Goal: Navigation & Orientation: Find specific page/section

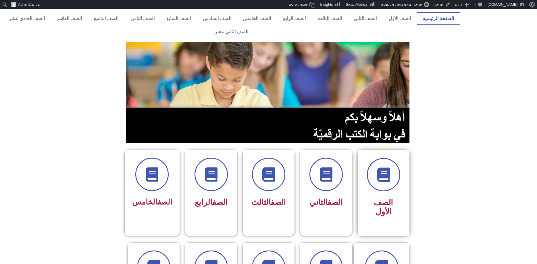
click at [383, 182] on div "الصف الأول" at bounding box center [383, 188] width 36 height 61
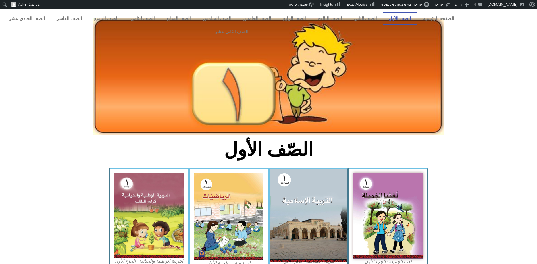
click at [302, 193] on img at bounding box center [308, 215] width 76 height 93
click at [299, 186] on img at bounding box center [308, 215] width 76 height 93
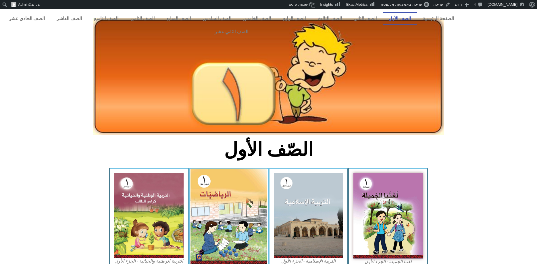
click at [227, 199] on img at bounding box center [229, 217] width 76 height 96
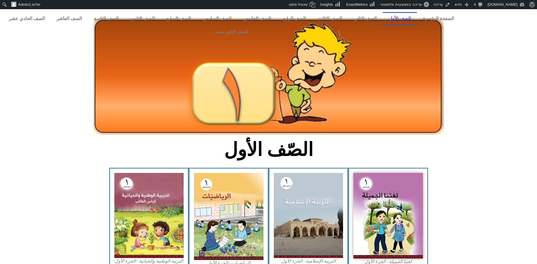
scroll to position [88, 0]
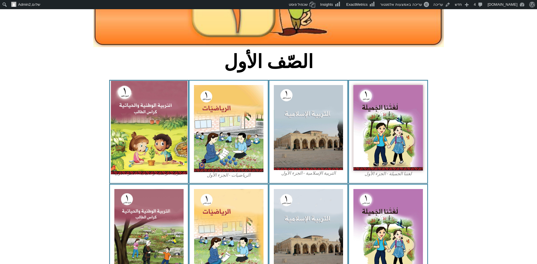
click at [135, 110] on img at bounding box center [149, 127] width 76 height 93
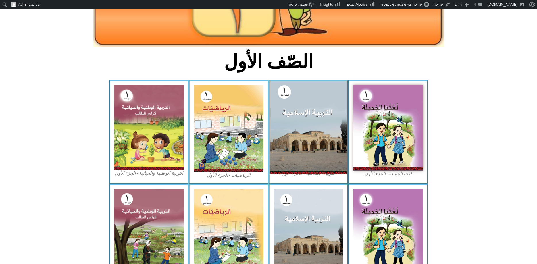
scroll to position [0, 0]
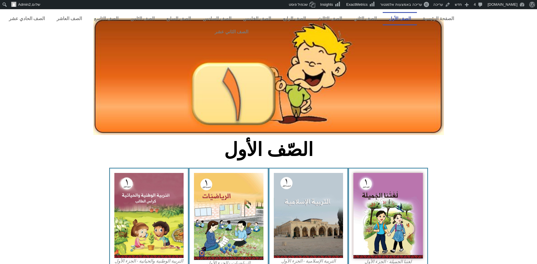
click at [476, 173] on icon at bounding box center [268, 195] width 537 height 54
click at [379, 18] on link "الصف الثاني" at bounding box center [365, 18] width 35 height 13
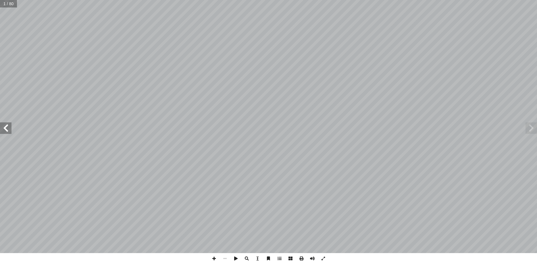
click at [4, 130] on span at bounding box center [5, 127] width 11 height 11
click at [5, 128] on span at bounding box center [5, 127] width 11 height 11
click at [3, 124] on span at bounding box center [5, 127] width 11 height 11
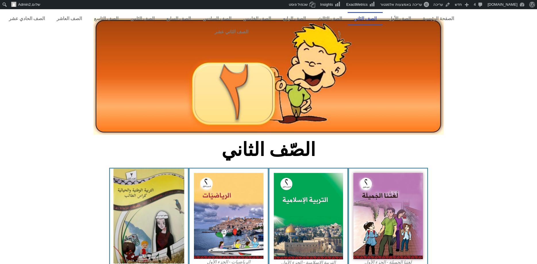
scroll to position [88, 0]
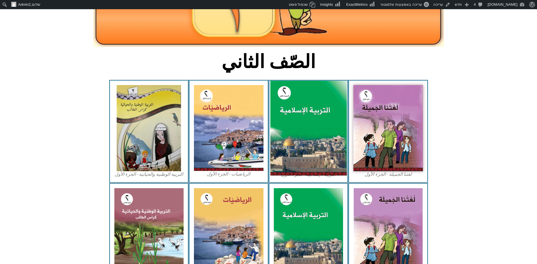
click at [302, 121] on img at bounding box center [308, 128] width 76 height 95
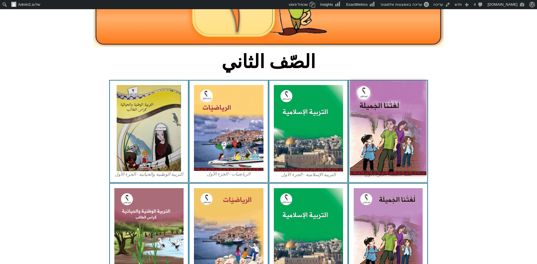
click at [372, 114] on img at bounding box center [388, 128] width 76 height 95
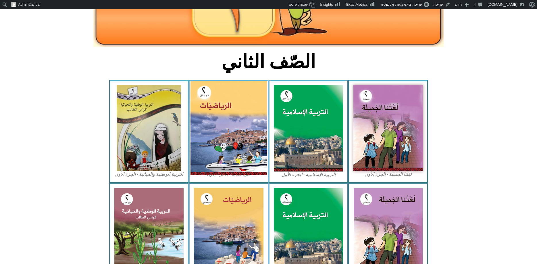
click at [209, 122] on img at bounding box center [229, 128] width 76 height 95
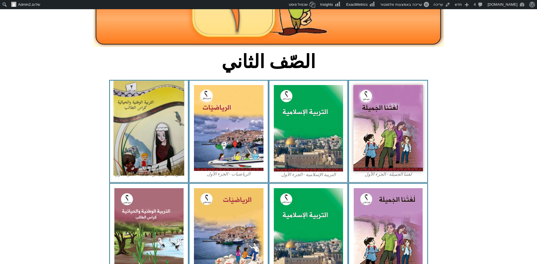
click at [151, 103] on img at bounding box center [149, 128] width 71 height 95
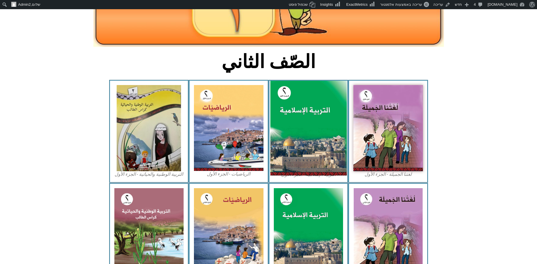
click at [322, 111] on img at bounding box center [308, 128] width 76 height 95
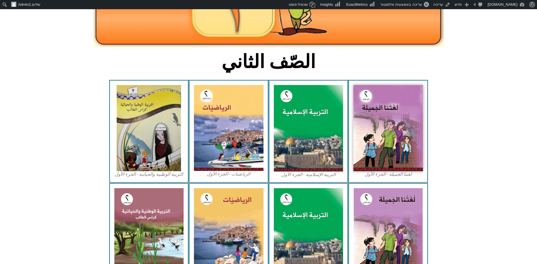
scroll to position [0, 0]
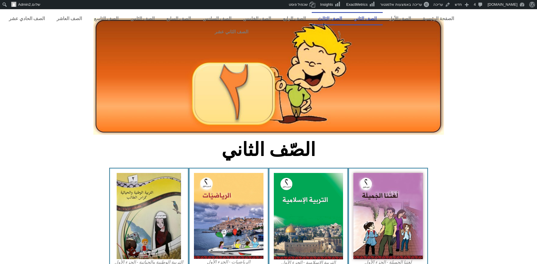
click at [342, 18] on link "الصف الثالث" at bounding box center [330, 18] width 36 height 13
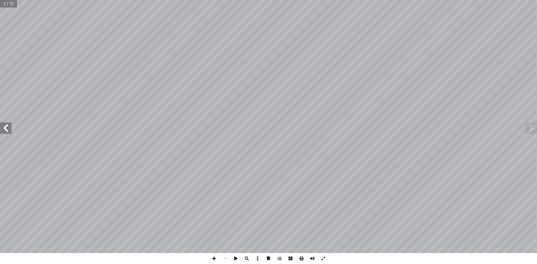
click at [5, 126] on span at bounding box center [5, 127] width 11 height 11
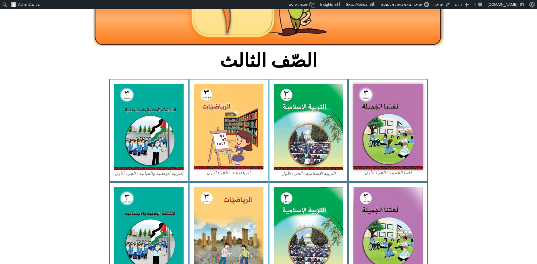
scroll to position [59, 0]
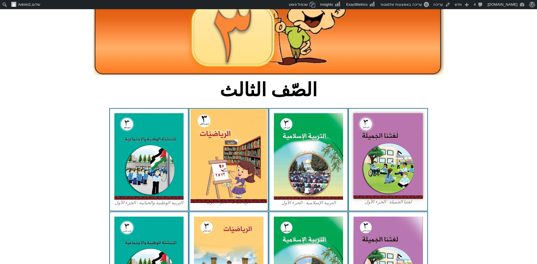
click at [228, 131] on img at bounding box center [229, 156] width 76 height 94
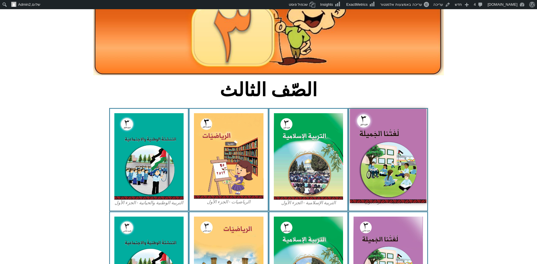
click at [387, 131] on img at bounding box center [388, 156] width 76 height 94
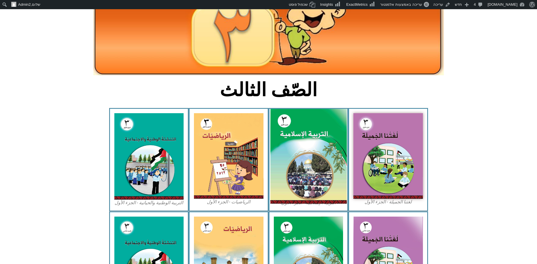
click at [292, 141] on img at bounding box center [308, 156] width 76 height 95
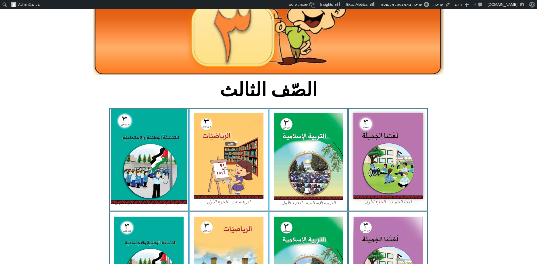
click at [153, 132] on img at bounding box center [149, 156] width 76 height 95
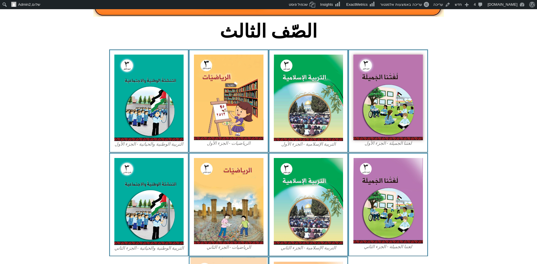
scroll to position [225, 0]
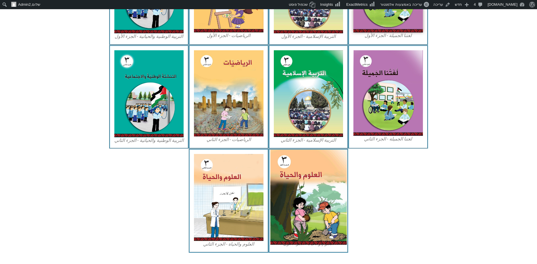
click at [310, 203] on img at bounding box center [308, 197] width 76 height 95
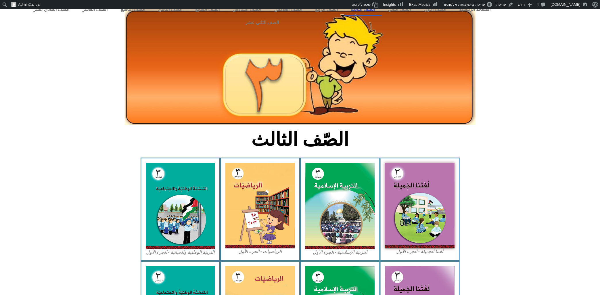
scroll to position [0, 0]
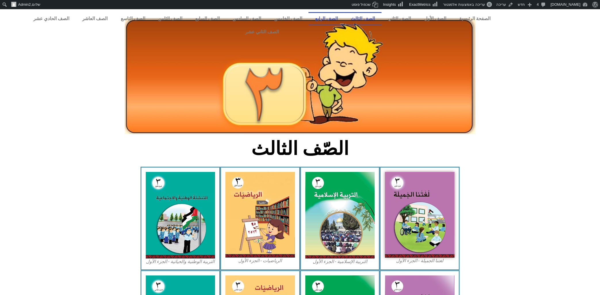
click at [338, 20] on link "الصف الرابع" at bounding box center [326, 18] width 36 height 13
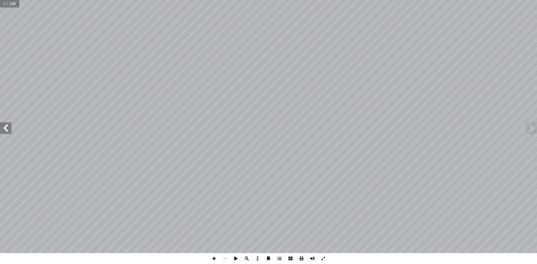
click at [8, 130] on span at bounding box center [5, 127] width 11 height 11
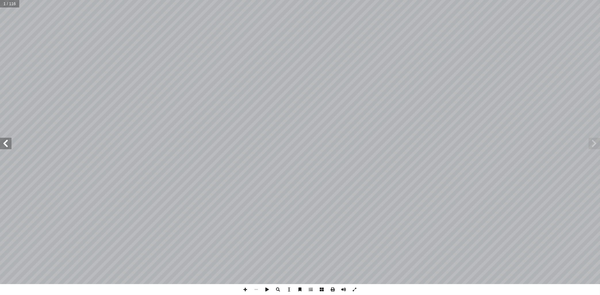
click at [5, 142] on span at bounding box center [5, 143] width 11 height 11
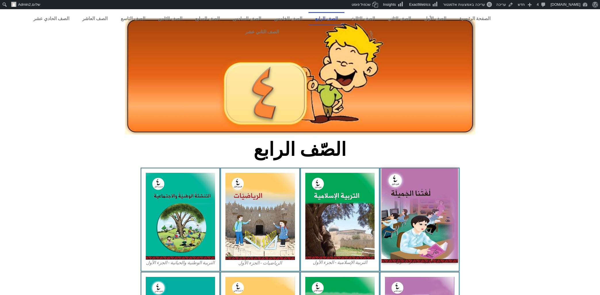
click at [411, 201] on img at bounding box center [419, 215] width 76 height 94
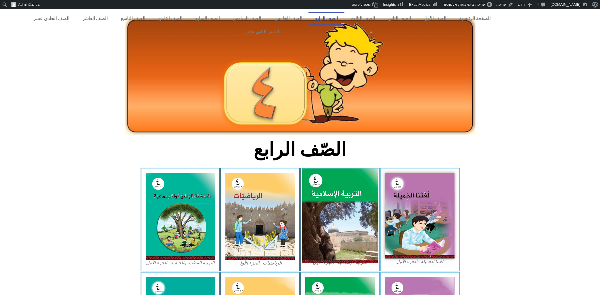
click at [323, 200] on img at bounding box center [339, 215] width 76 height 95
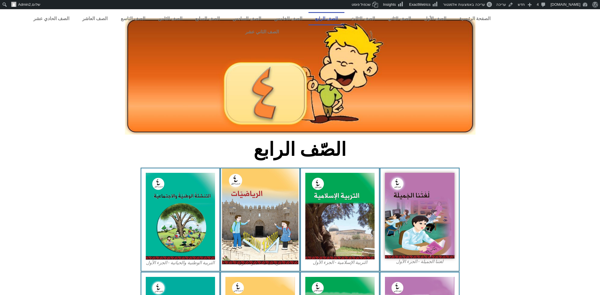
click at [271, 199] on img at bounding box center [260, 216] width 76 height 96
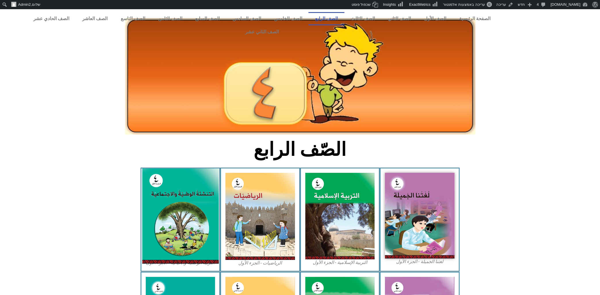
click at [196, 215] on img at bounding box center [180, 215] width 76 height 95
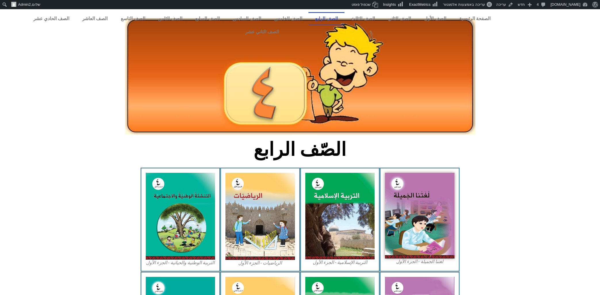
scroll to position [196, 0]
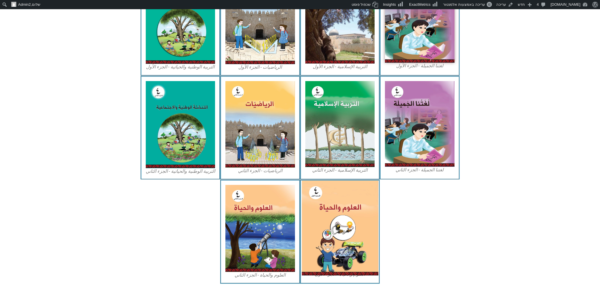
click at [341, 218] on img at bounding box center [339, 227] width 76 height 95
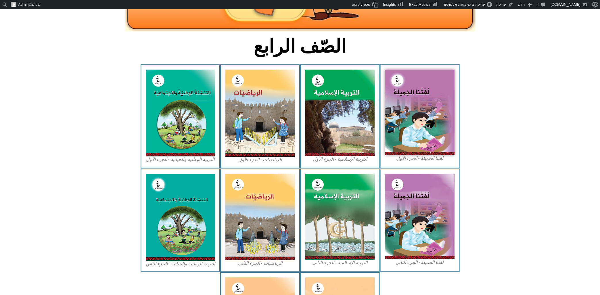
scroll to position [0, 0]
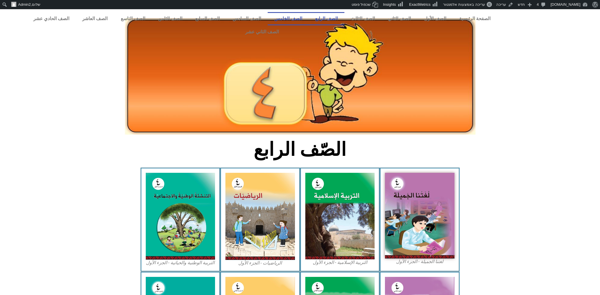
drag, startPoint x: 306, startPoint y: 18, endPoint x: 309, endPoint y: 62, distance: 44.0
click at [307, 18] on link "الصف الخامس" at bounding box center [288, 18] width 41 height 13
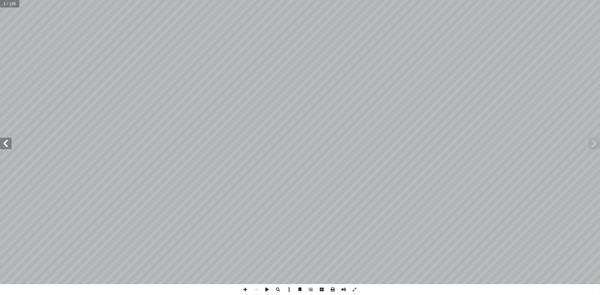
click at [7, 141] on span at bounding box center [5, 143] width 11 height 11
click at [593, 141] on span at bounding box center [593, 143] width 11 height 11
click at [7, 144] on span at bounding box center [5, 143] width 11 height 11
click at [5, 149] on span at bounding box center [5, 143] width 11 height 11
click at [7, 145] on span at bounding box center [5, 143] width 11 height 11
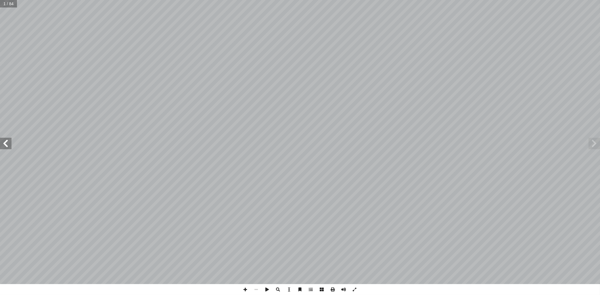
click at [4, 143] on span at bounding box center [5, 143] width 11 height 11
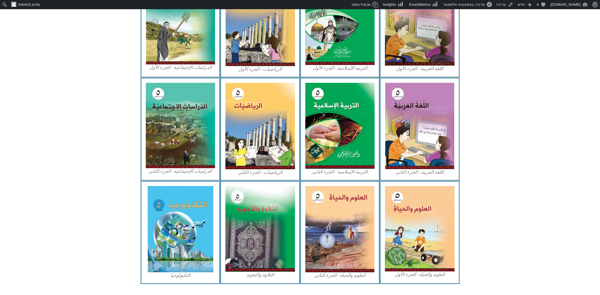
scroll to position [72, 0]
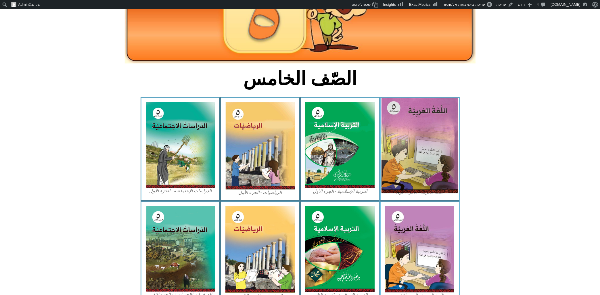
click at [404, 122] on img at bounding box center [419, 145] width 76 height 95
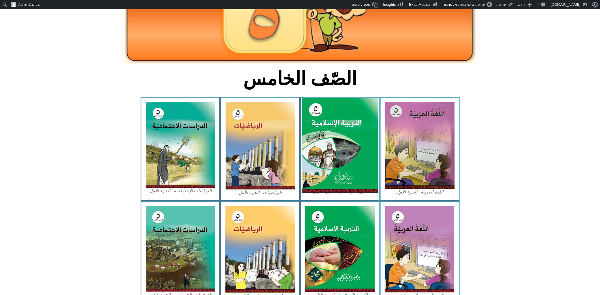
click at [328, 124] on img at bounding box center [339, 145] width 76 height 95
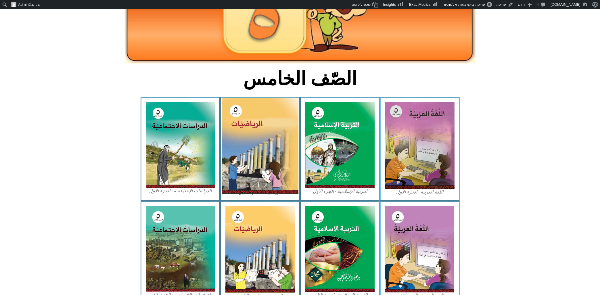
drag, startPoint x: 248, startPoint y: 138, endPoint x: 248, endPoint y: 135, distance: 2.9
click at [248, 135] on img at bounding box center [260, 146] width 76 height 96
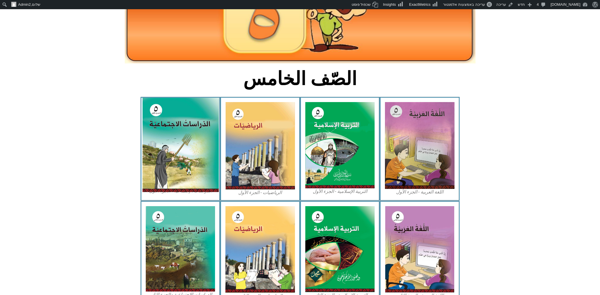
click at [204, 116] on img at bounding box center [180, 145] width 76 height 94
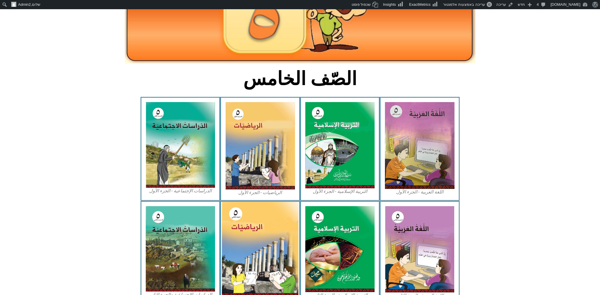
scroll to position [195, 0]
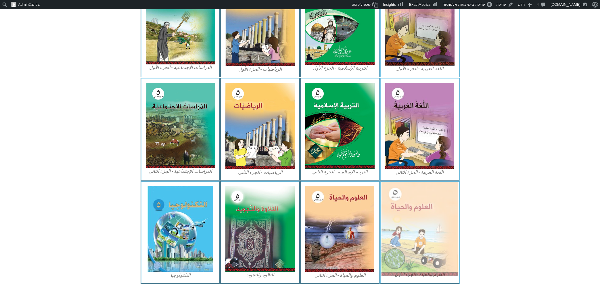
click at [413, 209] on img at bounding box center [419, 229] width 76 height 94
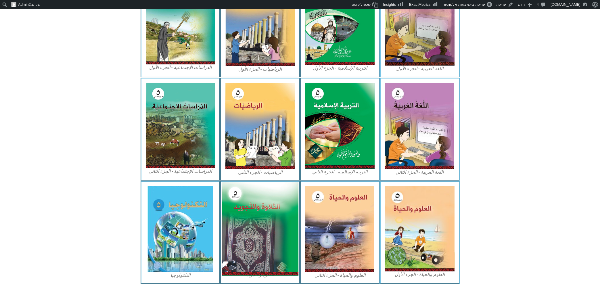
click at [242, 204] on img at bounding box center [260, 229] width 76 height 94
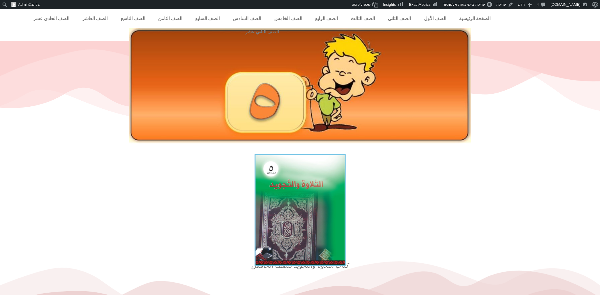
click at [295, 170] on img at bounding box center [299, 209] width 91 height 111
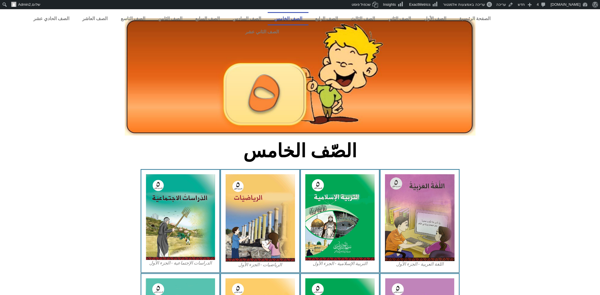
scroll to position [195, 0]
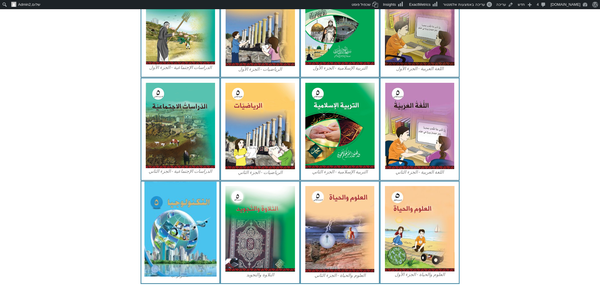
click at [180, 214] on img at bounding box center [180, 229] width 72 height 95
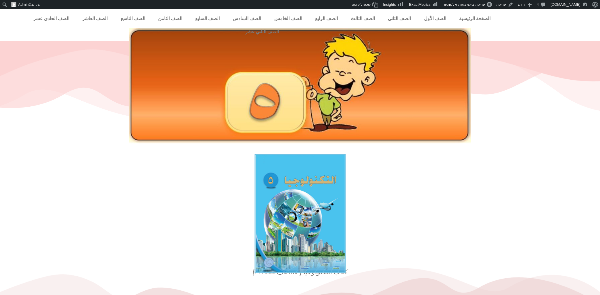
click at [332, 206] on img at bounding box center [299, 213] width 91 height 119
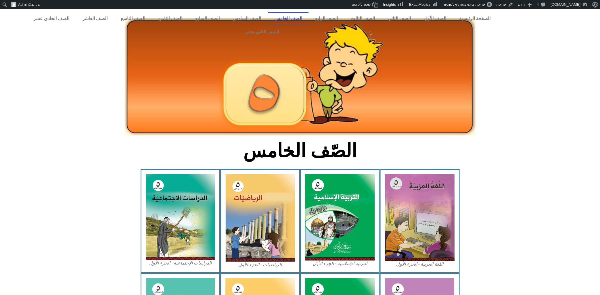
scroll to position [195, 0]
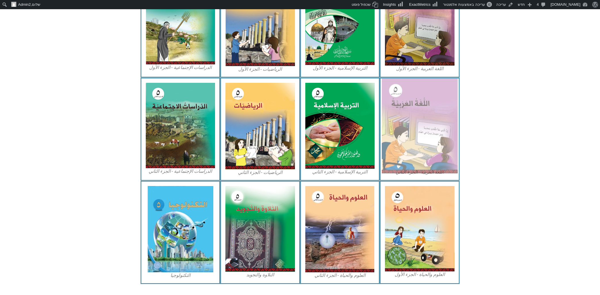
click at [419, 119] on img at bounding box center [420, 125] width 76 height 95
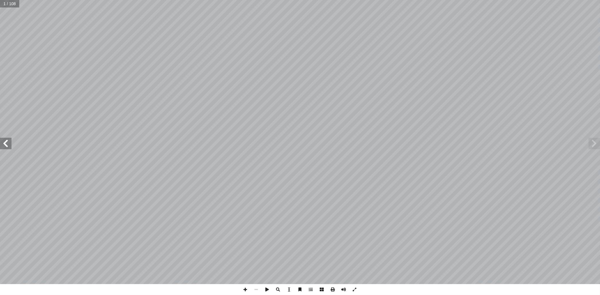
click at [9, 145] on span at bounding box center [5, 143] width 11 height 11
click at [5, 145] on span at bounding box center [5, 143] width 11 height 11
click at [6, 146] on span at bounding box center [5, 143] width 11 height 11
click at [9, 142] on span at bounding box center [5, 143] width 11 height 11
click at [9, 143] on span at bounding box center [5, 143] width 11 height 11
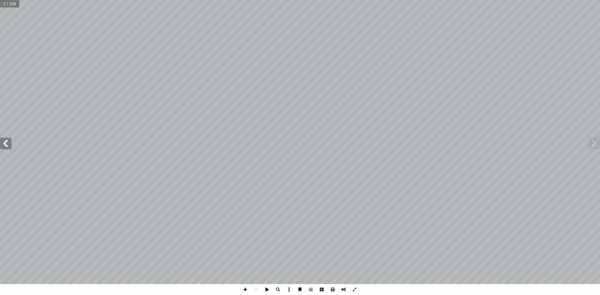
click at [6, 146] on span at bounding box center [5, 143] width 11 height 11
click at [8, 145] on span at bounding box center [5, 143] width 11 height 11
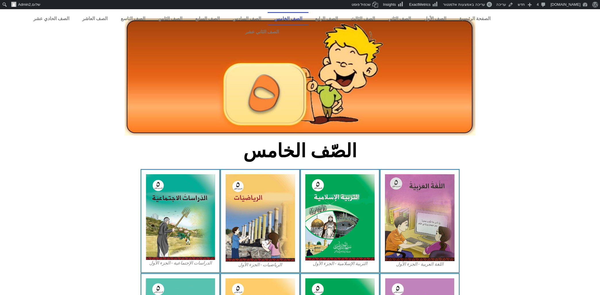
scroll to position [195, 0]
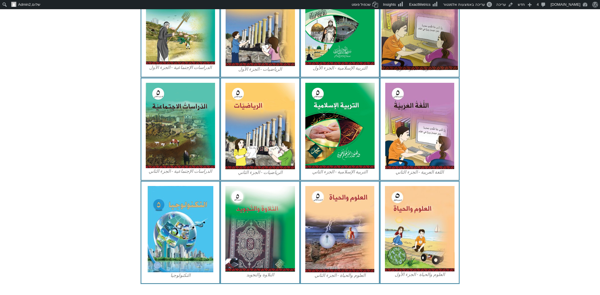
click at [443, 41] on img at bounding box center [419, 21] width 76 height 95
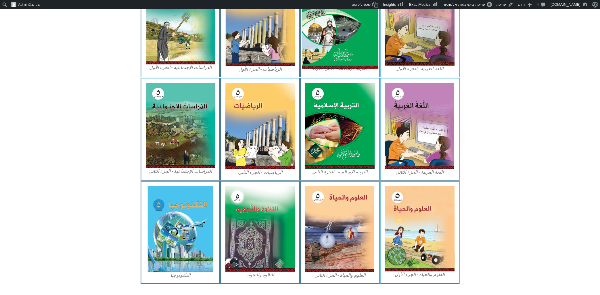
click at [328, 36] on img at bounding box center [339, 21] width 76 height 95
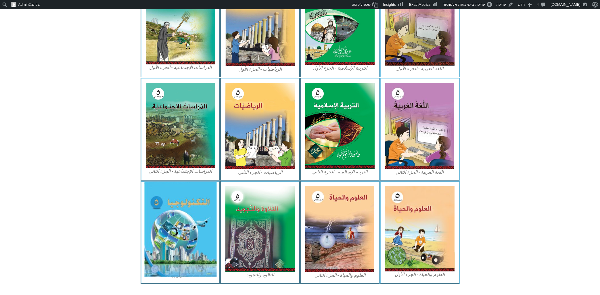
click at [171, 222] on img at bounding box center [180, 229] width 72 height 95
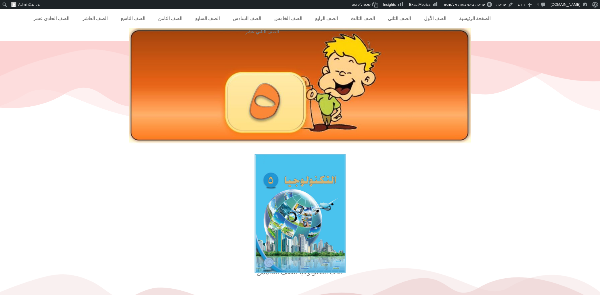
click at [291, 196] on img at bounding box center [299, 213] width 91 height 119
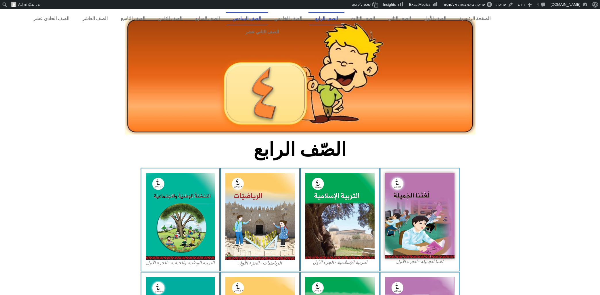
click at [264, 14] on link "الصف السادس" at bounding box center [246, 18] width 41 height 13
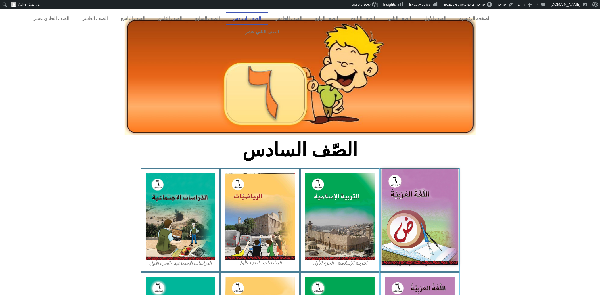
scroll to position [31, 0]
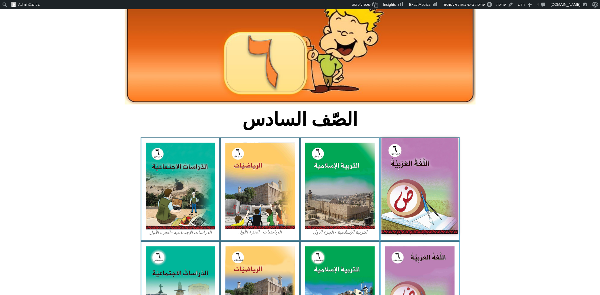
click at [403, 155] on img at bounding box center [419, 185] width 76 height 95
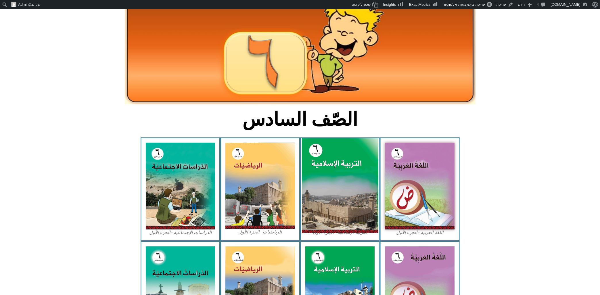
click at [330, 171] on img at bounding box center [339, 185] width 76 height 95
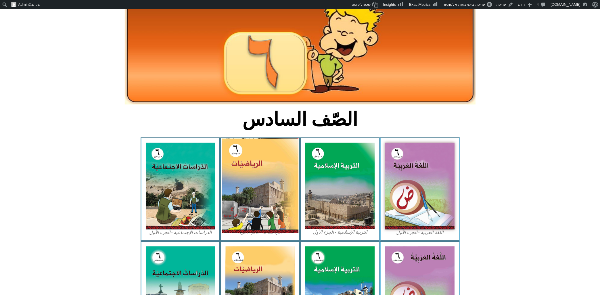
click at [245, 157] on img at bounding box center [260, 185] width 76 height 95
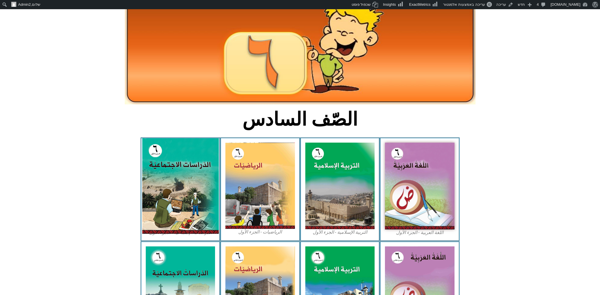
click at [179, 148] on img at bounding box center [180, 185] width 76 height 95
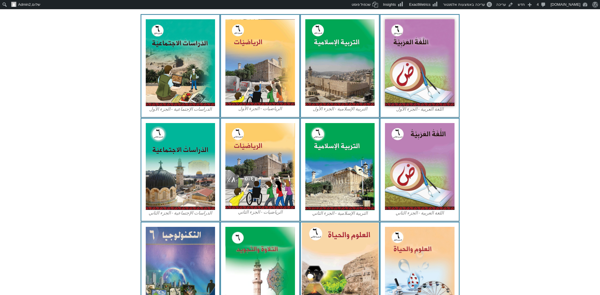
scroll to position [193, 0]
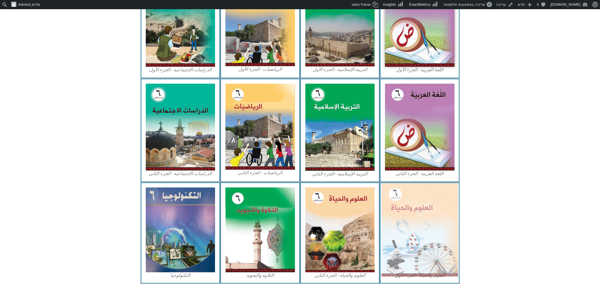
click at [409, 210] on img at bounding box center [419, 229] width 76 height 93
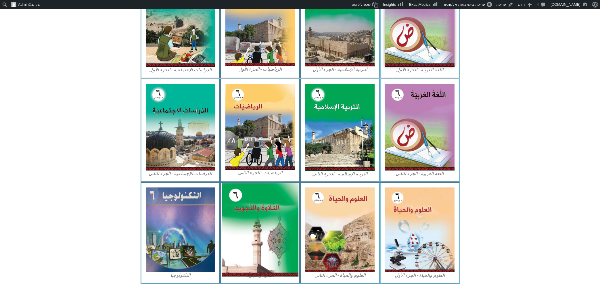
drag, startPoint x: 248, startPoint y: 220, endPoint x: 248, endPoint y: 216, distance: 4.1
click at [248, 216] on img at bounding box center [260, 229] width 76 height 93
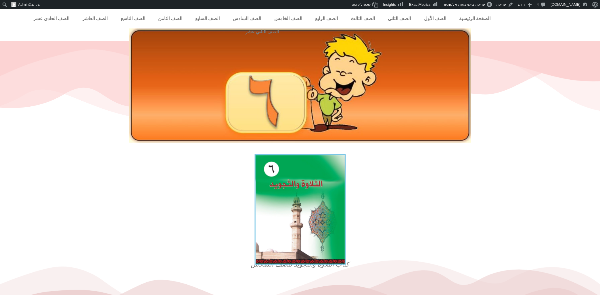
click at [325, 204] on img at bounding box center [299, 209] width 91 height 110
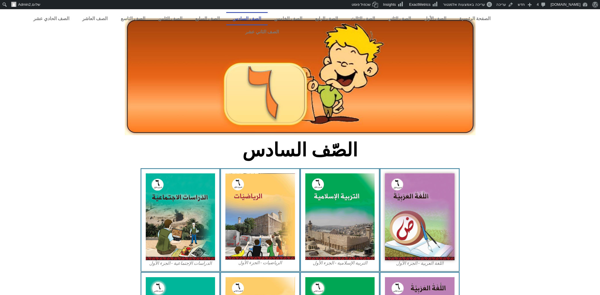
scroll to position [193, 0]
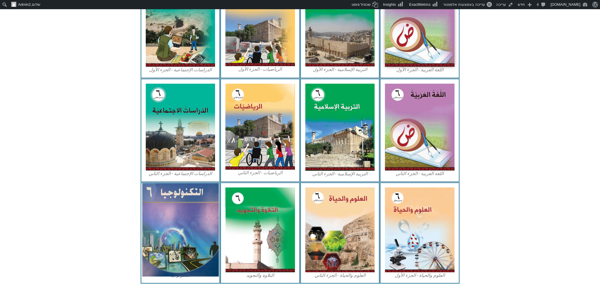
click at [177, 237] on img at bounding box center [180, 229] width 76 height 93
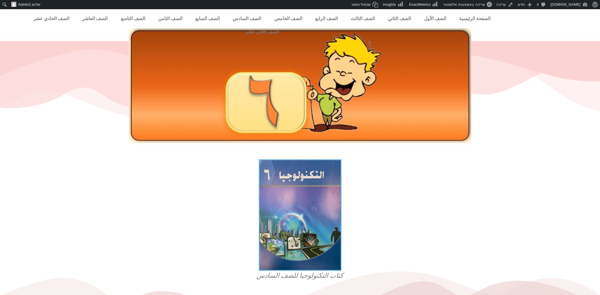
click at [320, 196] on img at bounding box center [300, 214] width 83 height 111
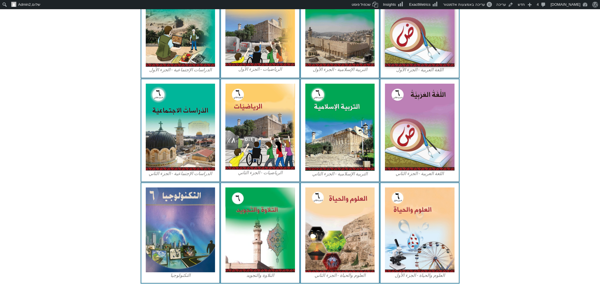
scroll to position [9, 0]
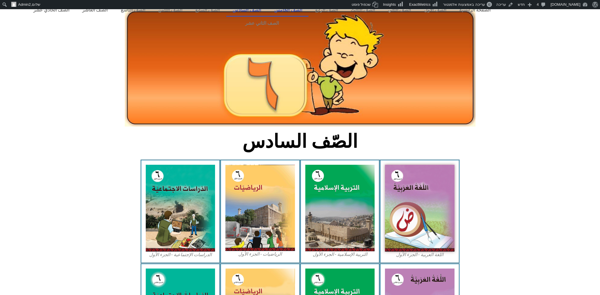
click at [302, 10] on link "الصف الخامس" at bounding box center [288, 9] width 41 height 13
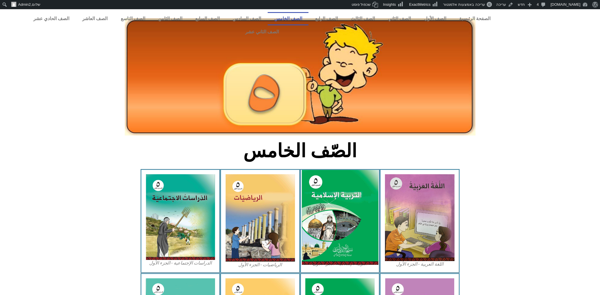
click at [350, 184] on img at bounding box center [339, 217] width 76 height 95
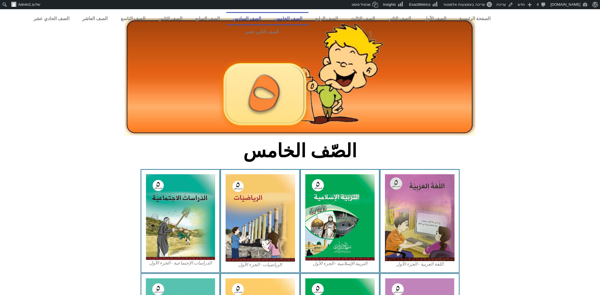
click at [267, 18] on link "الصف السادس" at bounding box center [246, 18] width 41 height 13
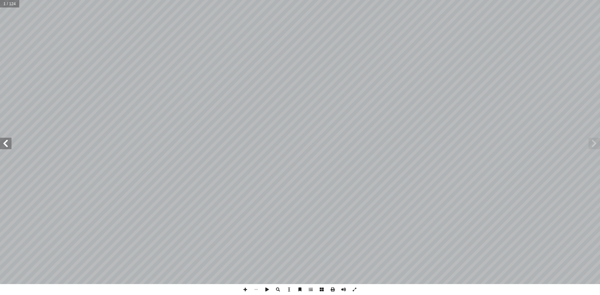
click at [9, 143] on span at bounding box center [5, 143] width 11 height 11
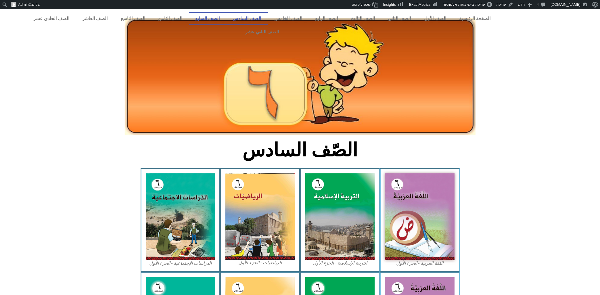
click at [226, 19] on link "الصف السابع" at bounding box center [207, 18] width 37 height 13
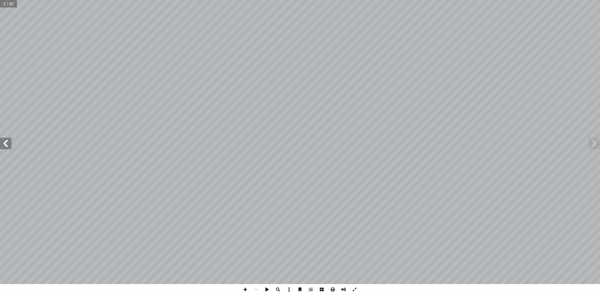
click at [7, 146] on span at bounding box center [5, 143] width 11 height 11
click at [8, 144] on span at bounding box center [5, 143] width 11 height 11
click at [11, 138] on span at bounding box center [5, 143] width 11 height 11
click at [9, 144] on span at bounding box center [5, 143] width 11 height 11
click at [592, 147] on span at bounding box center [593, 143] width 11 height 11
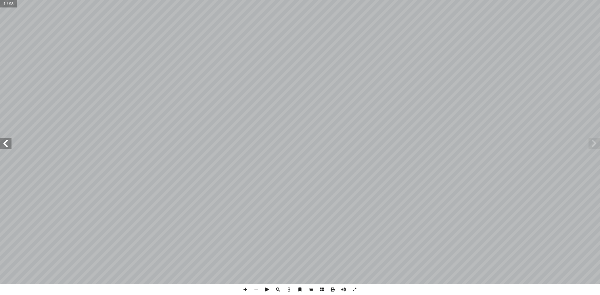
click at [10, 145] on span at bounding box center [5, 143] width 11 height 11
click at [8, 145] on span at bounding box center [5, 143] width 11 height 11
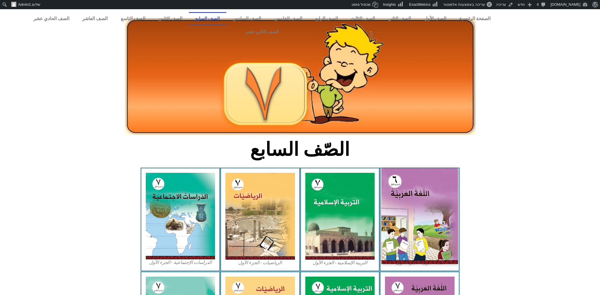
click at [404, 176] on img at bounding box center [419, 215] width 76 height 95
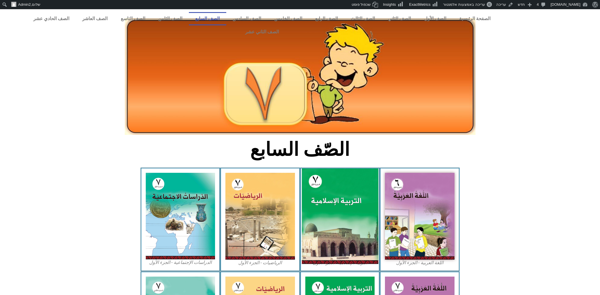
click at [322, 189] on img at bounding box center [339, 215] width 76 height 95
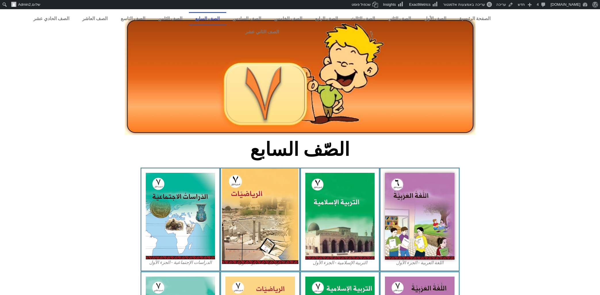
click at [245, 192] on img at bounding box center [260, 215] width 76 height 95
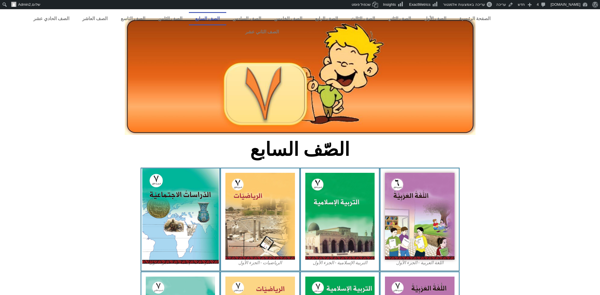
click at [199, 209] on img at bounding box center [180, 215] width 76 height 95
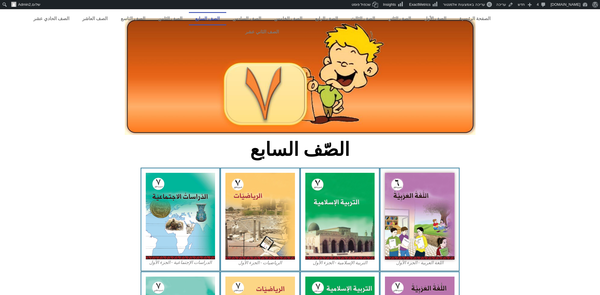
scroll to position [185, 0]
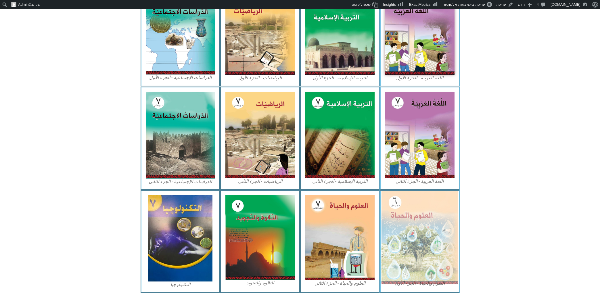
click at [435, 229] on img at bounding box center [419, 237] width 76 height 93
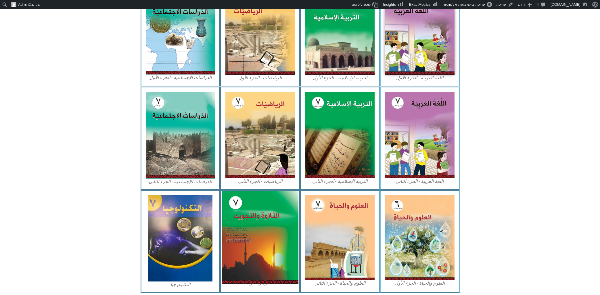
click at [266, 224] on img at bounding box center [260, 237] width 76 height 93
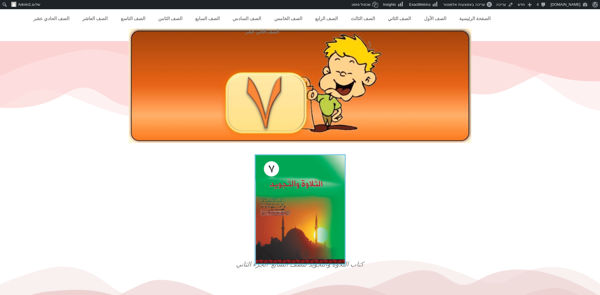
click at [271, 174] on img at bounding box center [299, 209] width 91 height 110
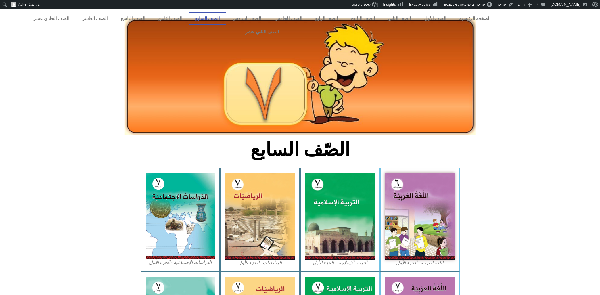
scroll to position [185, 0]
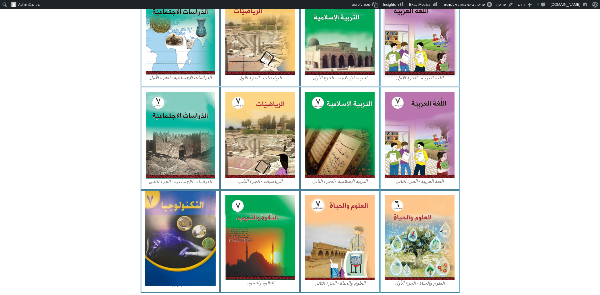
click at [198, 223] on img at bounding box center [180, 238] width 70 height 95
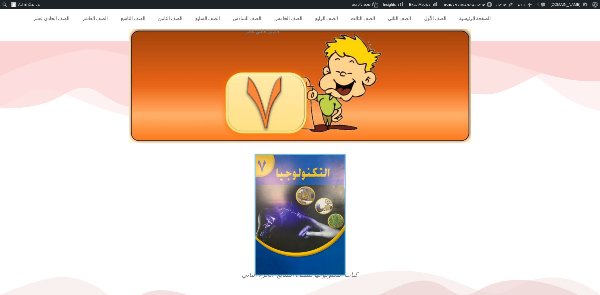
click at [288, 214] on img at bounding box center [299, 215] width 91 height 122
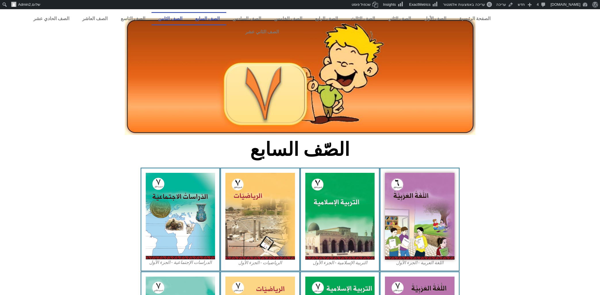
click at [188, 19] on link "الصف الثامن" at bounding box center [169, 18] width 37 height 13
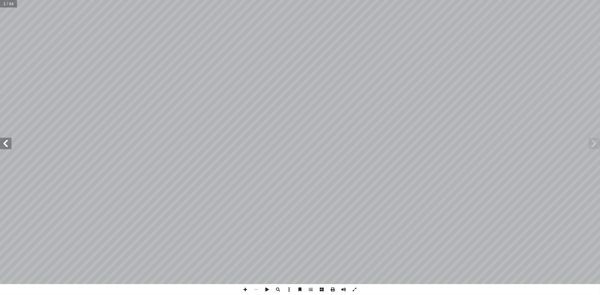
click at [6, 141] on span at bounding box center [5, 143] width 11 height 11
click at [6, 145] on span at bounding box center [5, 143] width 11 height 11
click at [5, 144] on span at bounding box center [5, 143] width 11 height 11
click at [9, 144] on span at bounding box center [5, 143] width 11 height 11
click at [10, 148] on span at bounding box center [5, 143] width 11 height 11
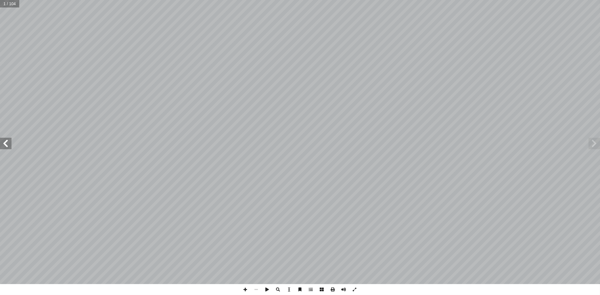
click at [9, 146] on span at bounding box center [5, 143] width 11 height 11
click at [7, 143] on span at bounding box center [5, 143] width 11 height 11
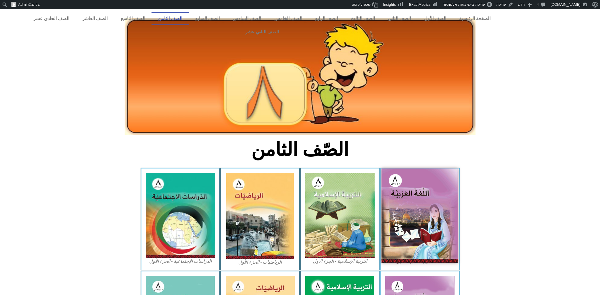
click at [416, 181] on img at bounding box center [419, 215] width 76 height 94
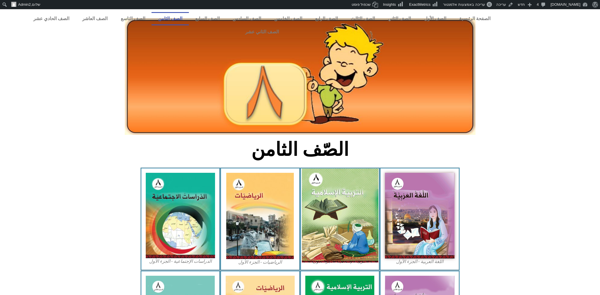
click at [344, 192] on img at bounding box center [339, 215] width 76 height 94
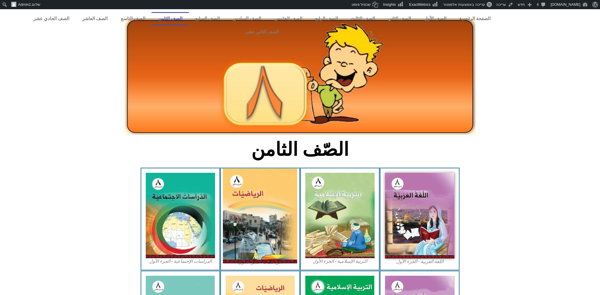
click at [284, 201] on img at bounding box center [260, 215] width 74 height 95
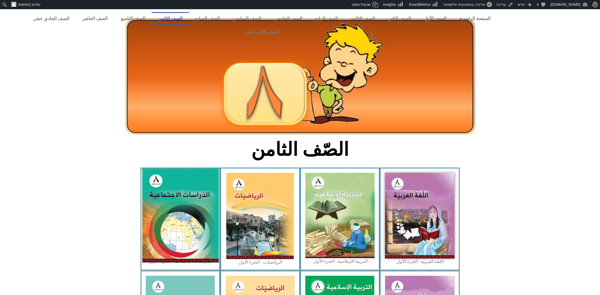
click at [197, 197] on img at bounding box center [180, 215] width 76 height 94
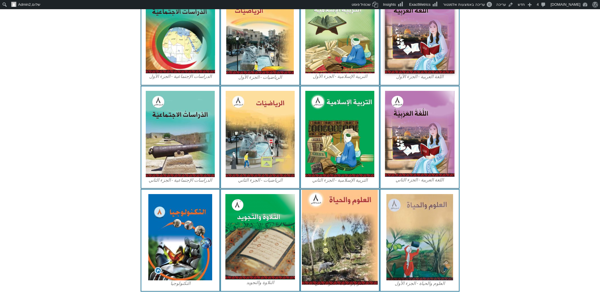
scroll to position [193, 0]
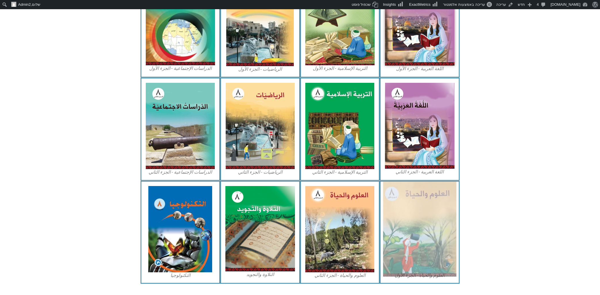
click at [411, 207] on img at bounding box center [419, 229] width 73 height 95
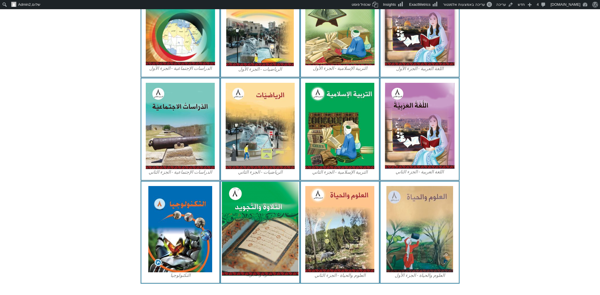
click at [255, 213] on img at bounding box center [260, 229] width 76 height 94
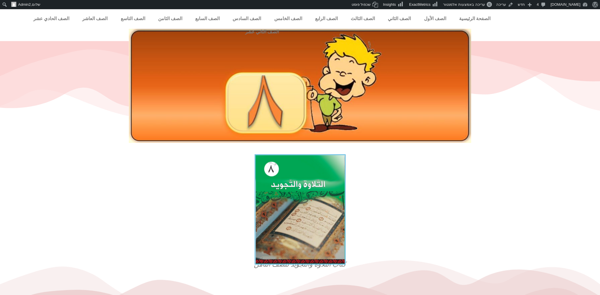
click at [291, 187] on img at bounding box center [299, 209] width 91 height 110
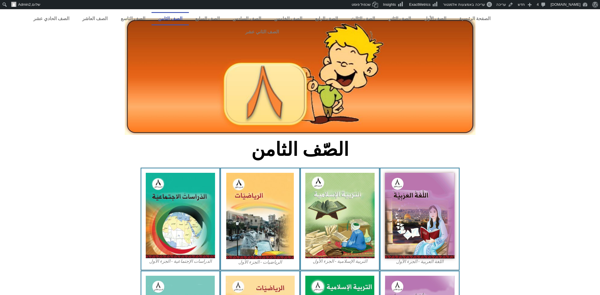
scroll to position [193, 0]
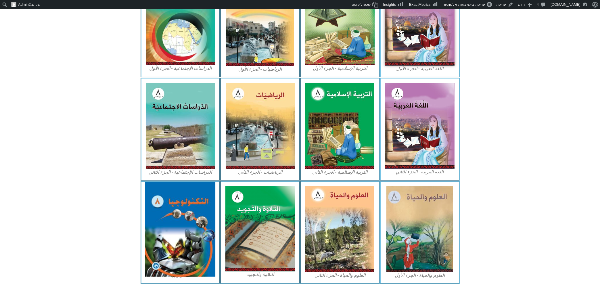
click at [211, 221] on img at bounding box center [180, 229] width 70 height 95
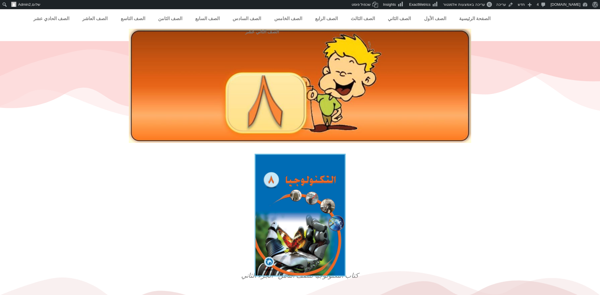
click at [291, 192] on img at bounding box center [299, 215] width 91 height 122
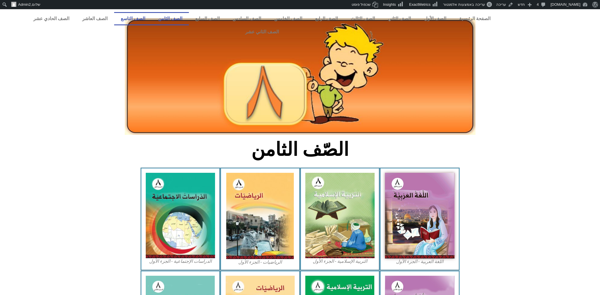
click at [151, 20] on link "الصف التاسع" at bounding box center [132, 18] width 37 height 13
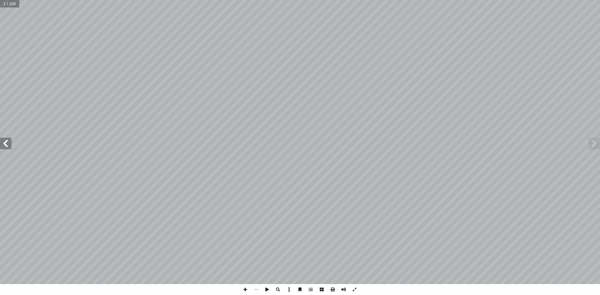
click at [9, 143] on span at bounding box center [5, 143] width 11 height 11
click at [10, 144] on span at bounding box center [5, 143] width 11 height 11
click at [312, 291] on span at bounding box center [310, 289] width 11 height 11
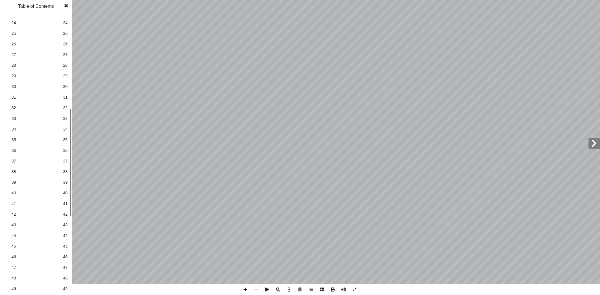
click at [47, 104] on link "32 32" at bounding box center [35, 108] width 65 height 11
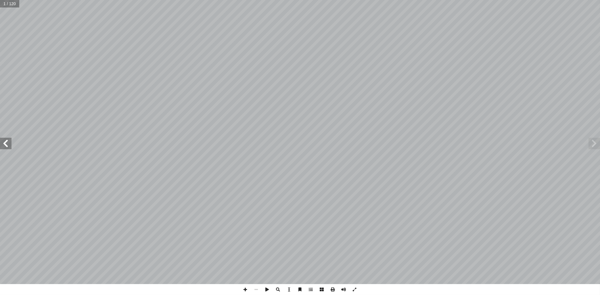
click at [5, 143] on span at bounding box center [5, 143] width 11 height 11
click at [3, 144] on span at bounding box center [5, 143] width 11 height 11
click at [311, 291] on span at bounding box center [310, 289] width 11 height 11
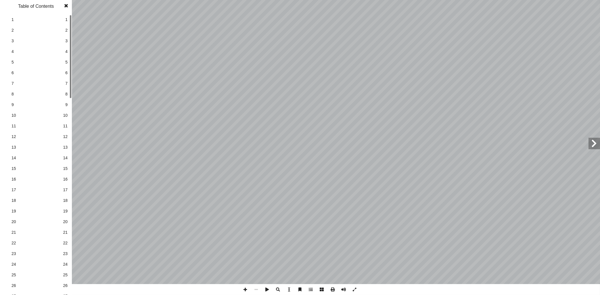
click at [311, 291] on span at bounding box center [310, 289] width 11 height 11
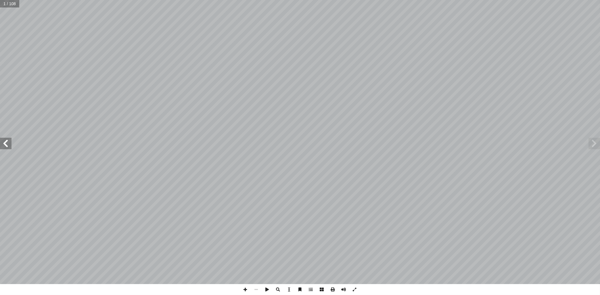
drag, startPoint x: 6, startPoint y: 145, endPoint x: 9, endPoint y: 145, distance: 3.2
click at [7, 145] on span at bounding box center [5, 143] width 11 height 11
click at [10, 145] on span at bounding box center [5, 143] width 11 height 11
click at [6, 140] on span at bounding box center [5, 143] width 11 height 11
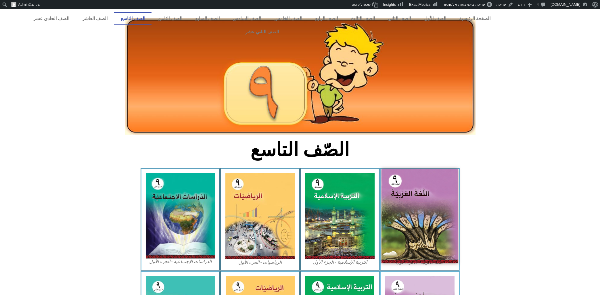
click at [419, 195] on img at bounding box center [419, 216] width 76 height 95
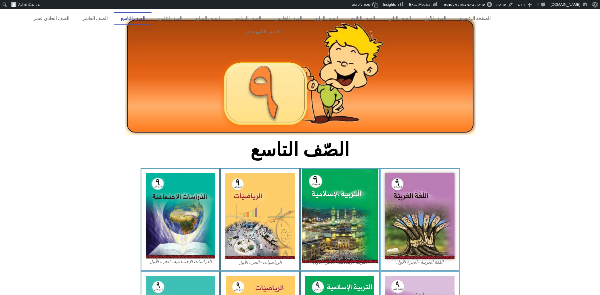
click at [346, 212] on img at bounding box center [339, 216] width 76 height 95
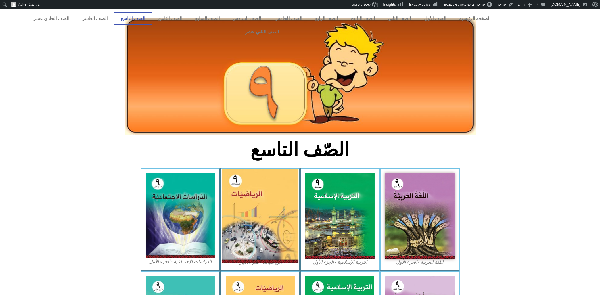
click at [268, 191] on img at bounding box center [260, 216] width 76 height 95
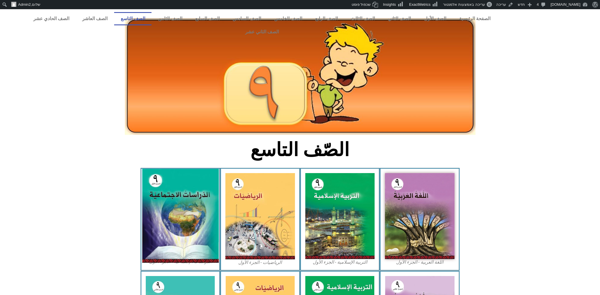
click at [185, 199] on img at bounding box center [180, 216] width 76 height 94
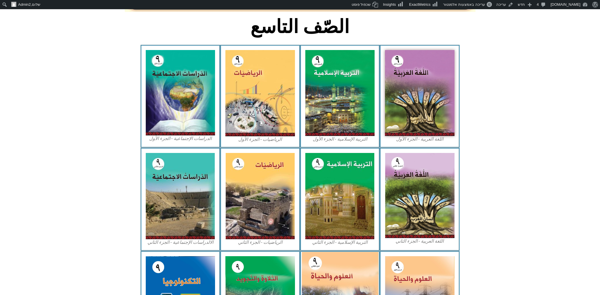
scroll to position [193, 0]
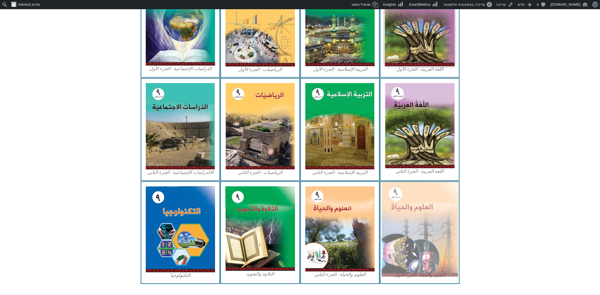
click at [410, 199] on img at bounding box center [419, 229] width 76 height 95
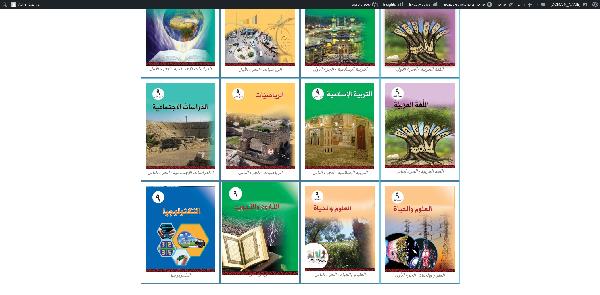
click at [267, 218] on img at bounding box center [260, 228] width 76 height 93
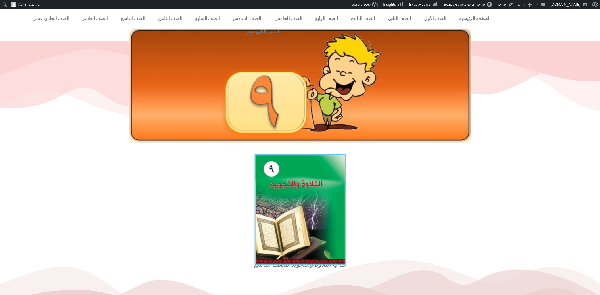
click at [277, 184] on img at bounding box center [299, 209] width 91 height 110
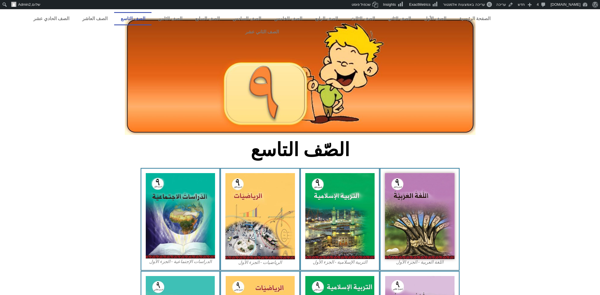
scroll to position [193, 0]
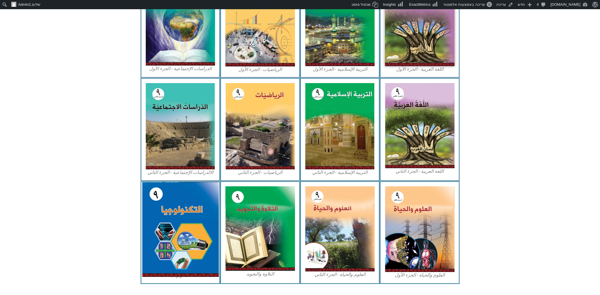
click at [181, 209] on img at bounding box center [180, 229] width 76 height 95
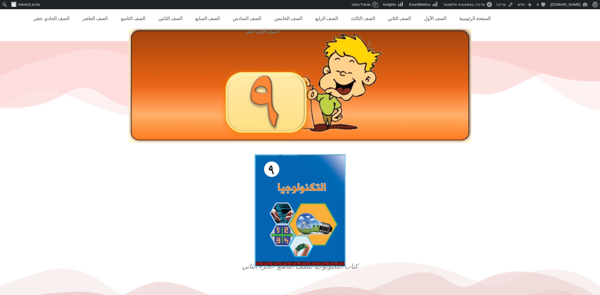
click at [299, 188] on img at bounding box center [299, 210] width 91 height 113
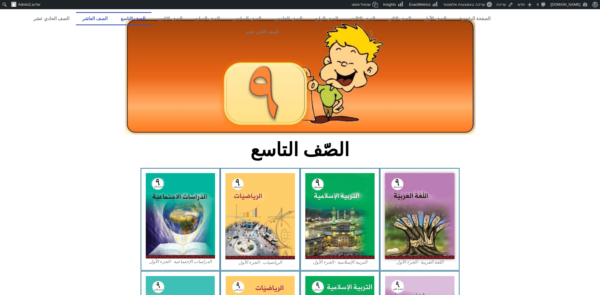
click at [114, 15] on link "الصف العاشر" at bounding box center [95, 18] width 38 height 13
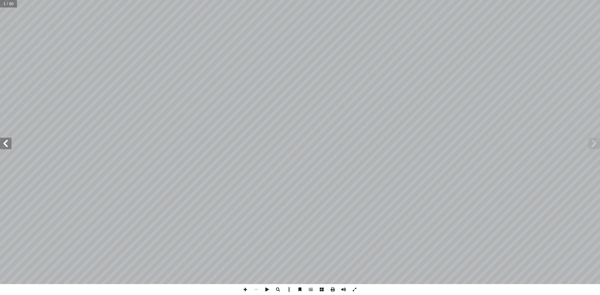
click at [5, 143] on span at bounding box center [5, 143] width 11 height 11
click at [7, 146] on span at bounding box center [5, 143] width 11 height 11
click at [6, 143] on span at bounding box center [5, 143] width 11 height 11
click at [5, 145] on span at bounding box center [5, 143] width 11 height 11
click at [9, 145] on span at bounding box center [5, 143] width 11 height 11
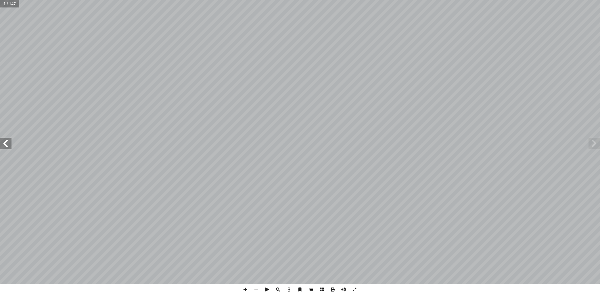
click at [7, 147] on span at bounding box center [5, 143] width 11 height 11
click at [7, 143] on span at bounding box center [5, 143] width 11 height 11
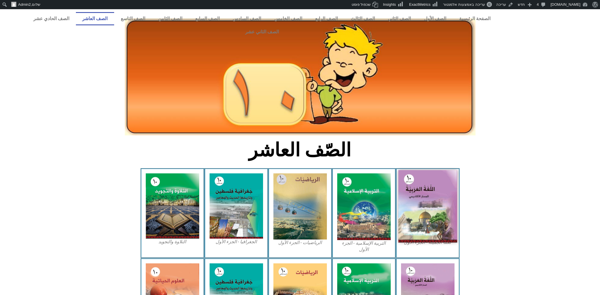
click at [440, 201] on img at bounding box center [427, 206] width 59 height 72
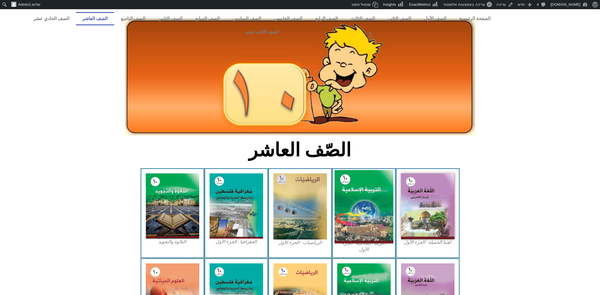
click at [361, 200] on img at bounding box center [363, 206] width 59 height 73
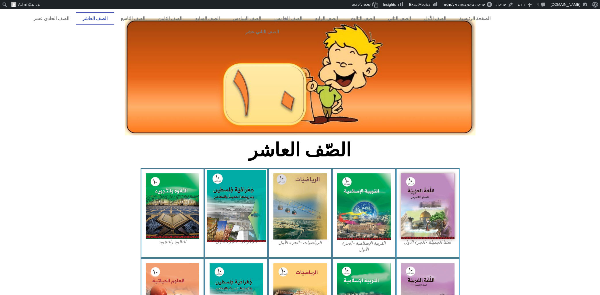
click at [243, 170] on img at bounding box center [236, 206] width 59 height 72
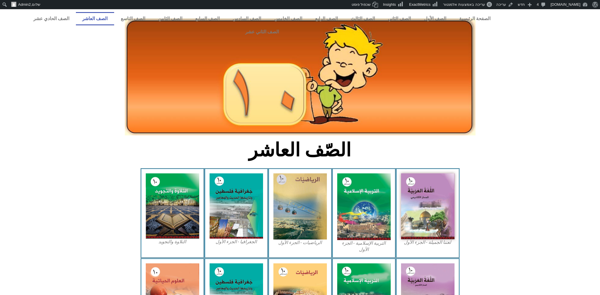
drag, startPoint x: 170, startPoint y: 176, endPoint x: 161, endPoint y: 90, distance: 87.2
click at [170, 174] on img at bounding box center [172, 205] width 53 height 65
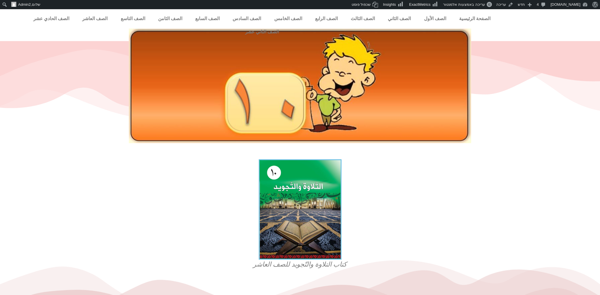
drag, startPoint x: 0, startPoint y: 0, endPoint x: 346, endPoint y: 206, distance: 402.4
click at [346, 206] on figure "كتاب التلاوة والتّجويد للصف العاشر" at bounding box center [300, 214] width 138 height 110
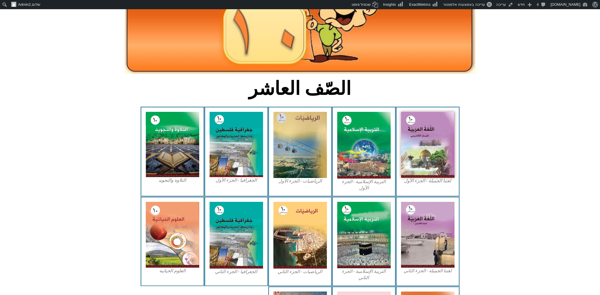
scroll to position [123, 0]
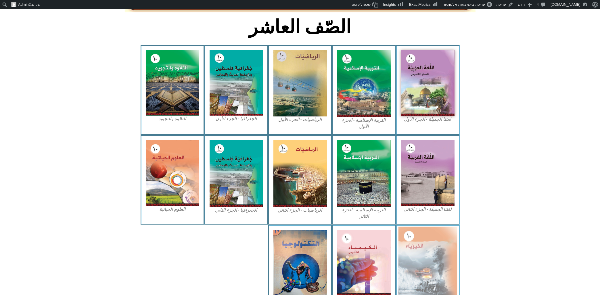
click at [420, 234] on img at bounding box center [427, 262] width 59 height 73
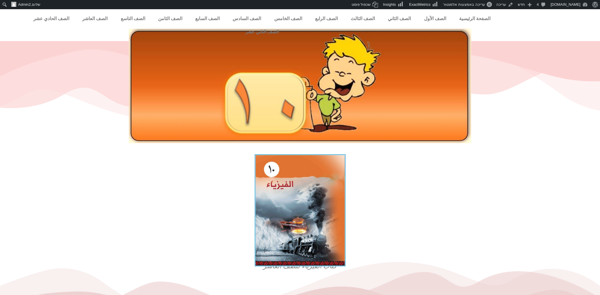
click at [299, 199] on img at bounding box center [299, 210] width 91 height 112
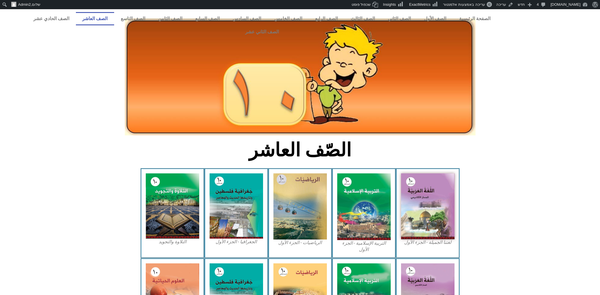
scroll to position [123, 0]
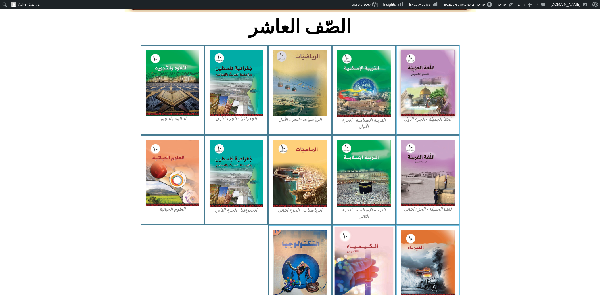
click at [371, 247] on img at bounding box center [363, 262] width 59 height 72
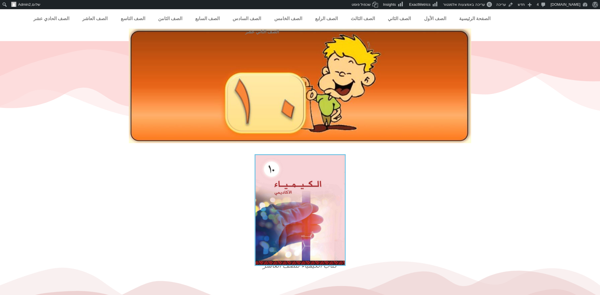
click at [322, 188] on img at bounding box center [299, 210] width 91 height 112
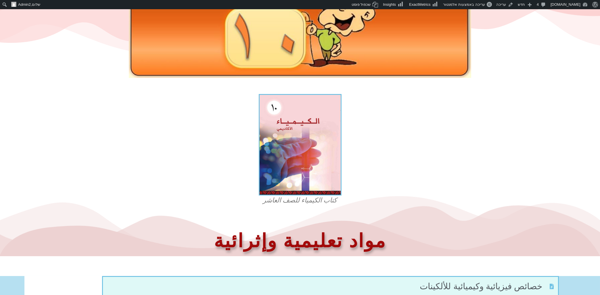
scroll to position [4, 0]
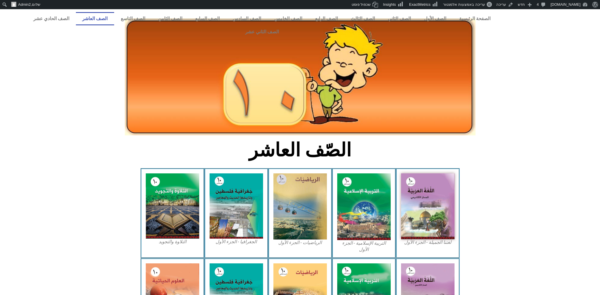
scroll to position [123, 0]
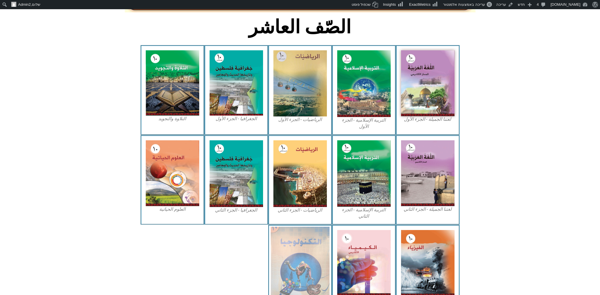
click at [284, 226] on img at bounding box center [299, 262] width 59 height 72
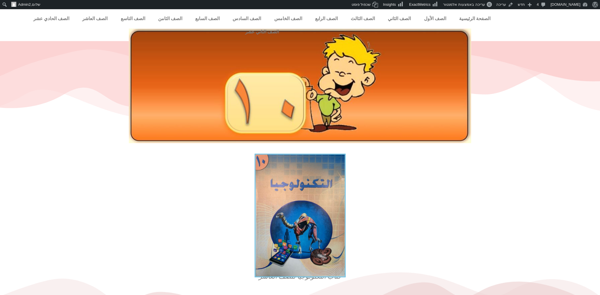
click at [316, 215] on img at bounding box center [299, 215] width 91 height 124
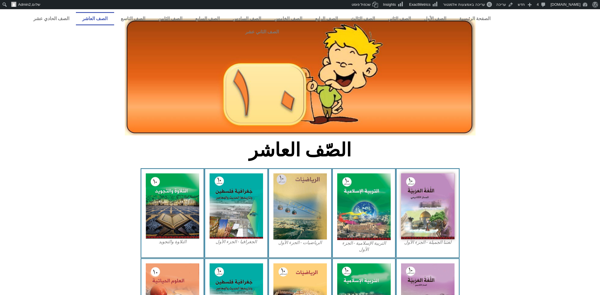
scroll to position [123, 0]
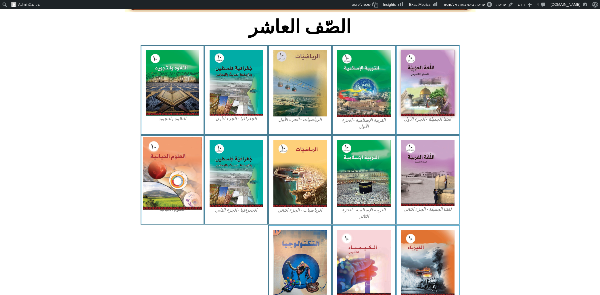
click at [155, 149] on img at bounding box center [172, 173] width 59 height 73
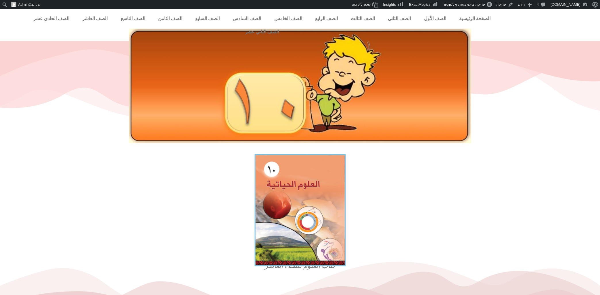
click at [304, 200] on img at bounding box center [299, 210] width 91 height 112
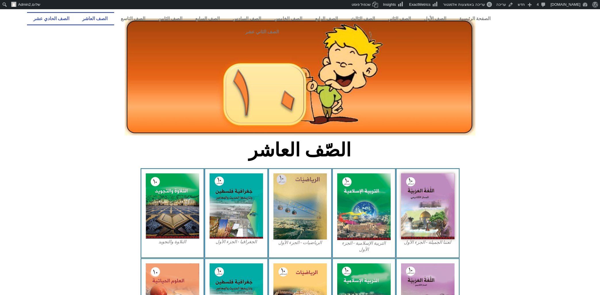
click at [76, 18] on link "الصف الحادي عشر" at bounding box center [51, 18] width 49 height 13
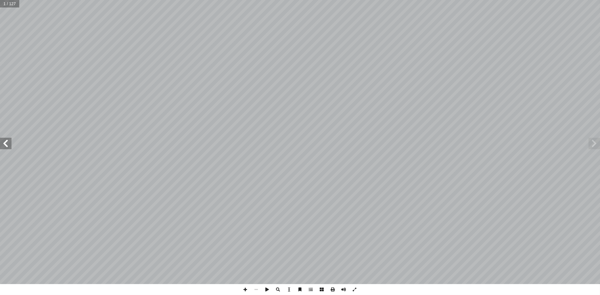
drag, startPoint x: 8, startPoint y: 146, endPoint x: 11, endPoint y: 145, distance: 3.5
click at [8, 145] on span at bounding box center [5, 143] width 11 height 11
click at [10, 145] on span at bounding box center [5, 143] width 11 height 11
click at [9, 141] on span at bounding box center [5, 143] width 11 height 11
click at [6, 141] on span at bounding box center [5, 143] width 11 height 11
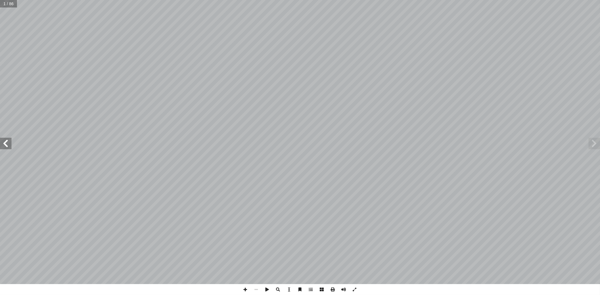
click at [9, 144] on span at bounding box center [5, 143] width 11 height 11
click at [7, 140] on span at bounding box center [5, 143] width 11 height 11
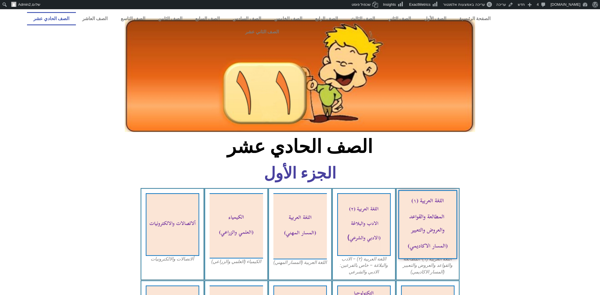
click at [442, 213] on img at bounding box center [427, 224] width 59 height 69
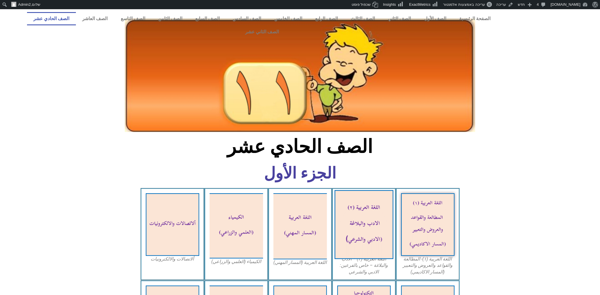
click at [359, 223] on img at bounding box center [363, 224] width 59 height 69
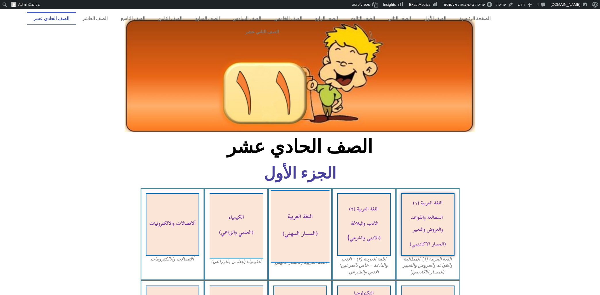
click at [319, 218] on img at bounding box center [299, 226] width 59 height 73
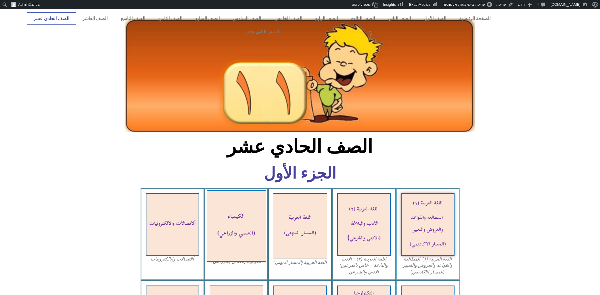
click at [238, 218] on img at bounding box center [236, 226] width 59 height 72
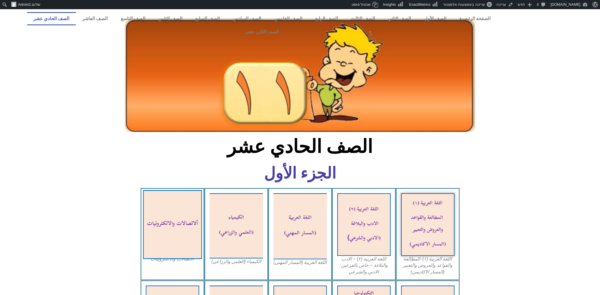
click at [174, 205] on img at bounding box center [172, 224] width 59 height 69
